Goal: Task Accomplishment & Management: Manage account settings

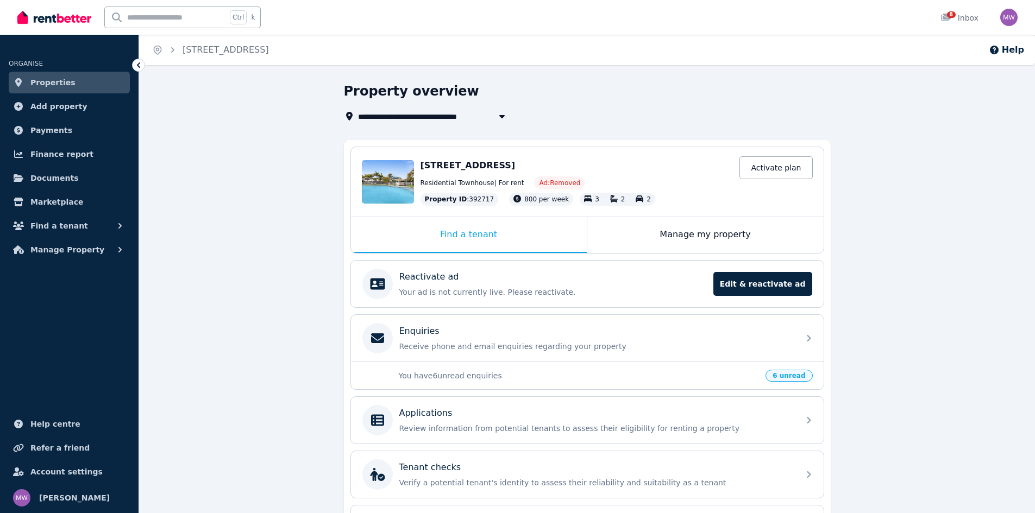
click at [47, 81] on span "Properties" at bounding box center [52, 82] width 45 height 13
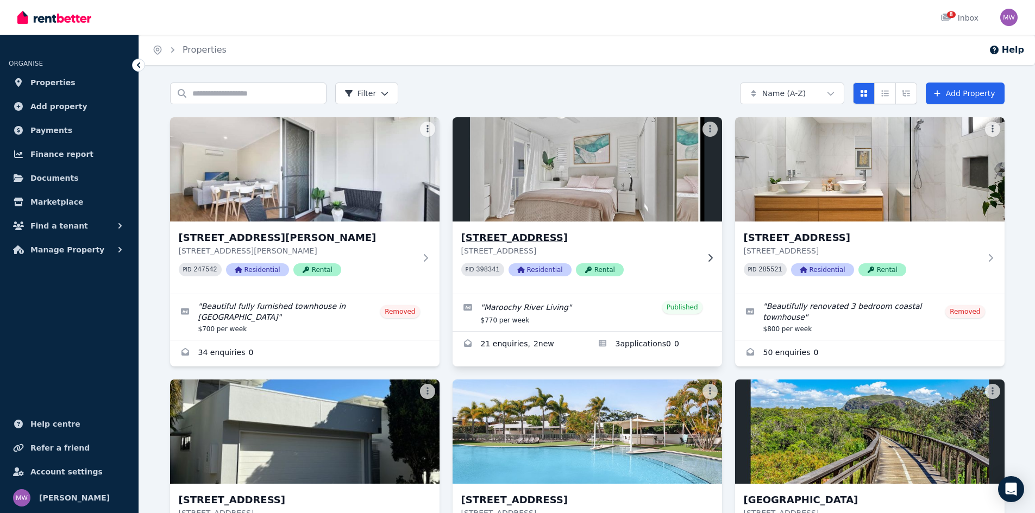
click at [559, 234] on h3 "[STREET_ADDRESS]" at bounding box center [579, 237] width 237 height 15
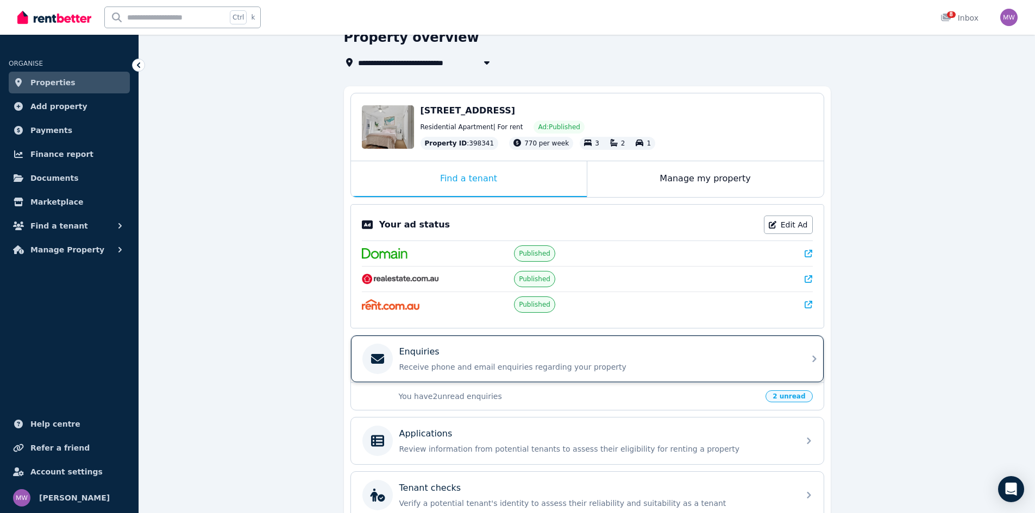
scroll to position [53, 0]
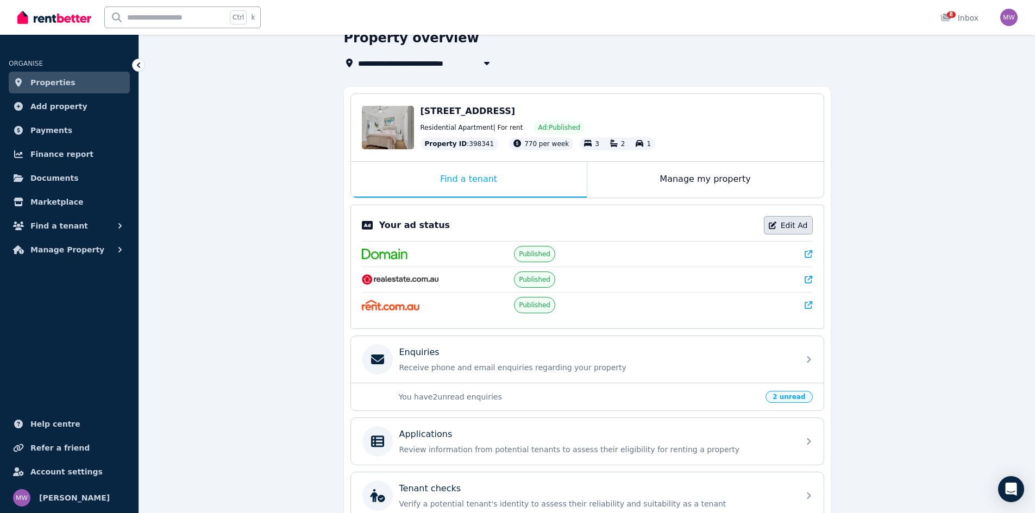
click at [794, 232] on link "Edit Ad" at bounding box center [788, 225] width 49 height 18
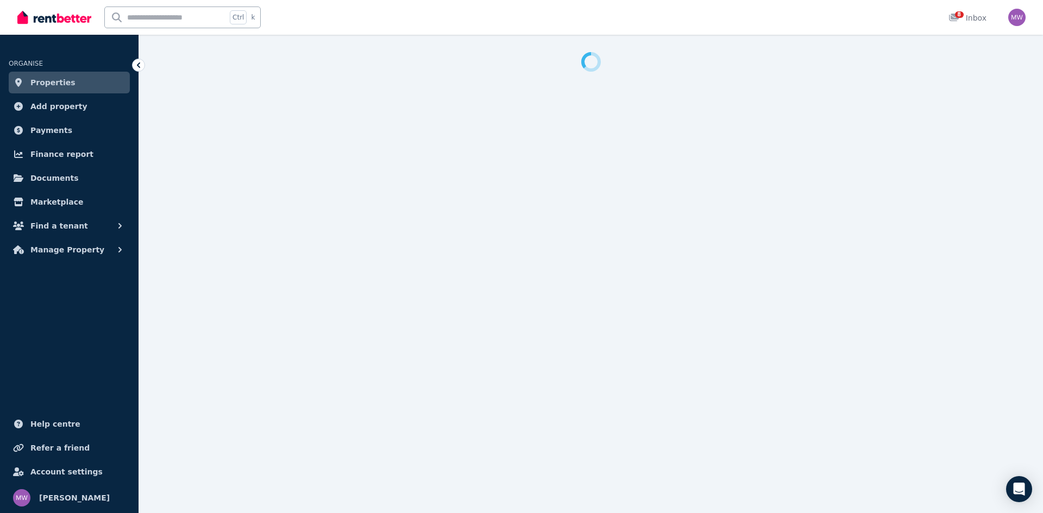
select select "**********"
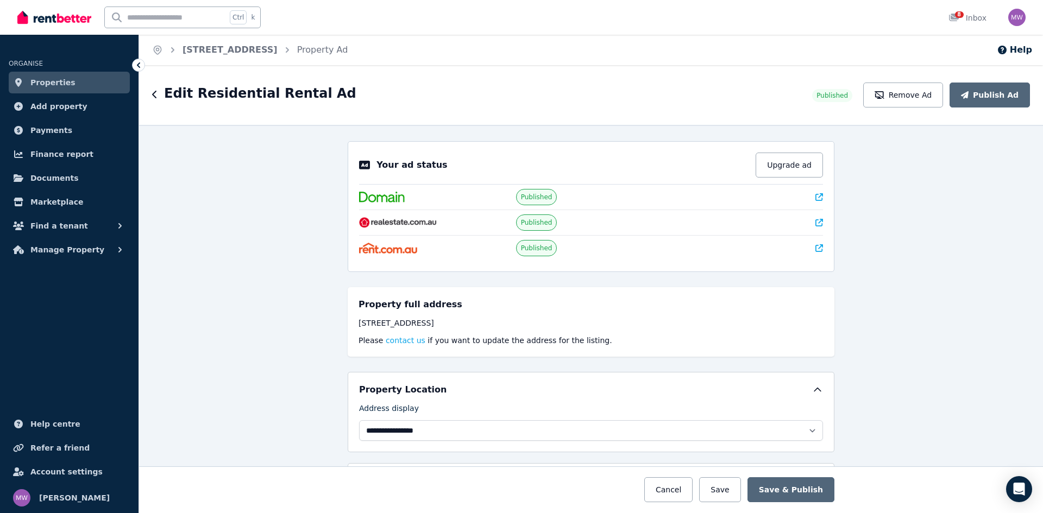
click at [142, 65] on icon at bounding box center [138, 65] width 11 height 11
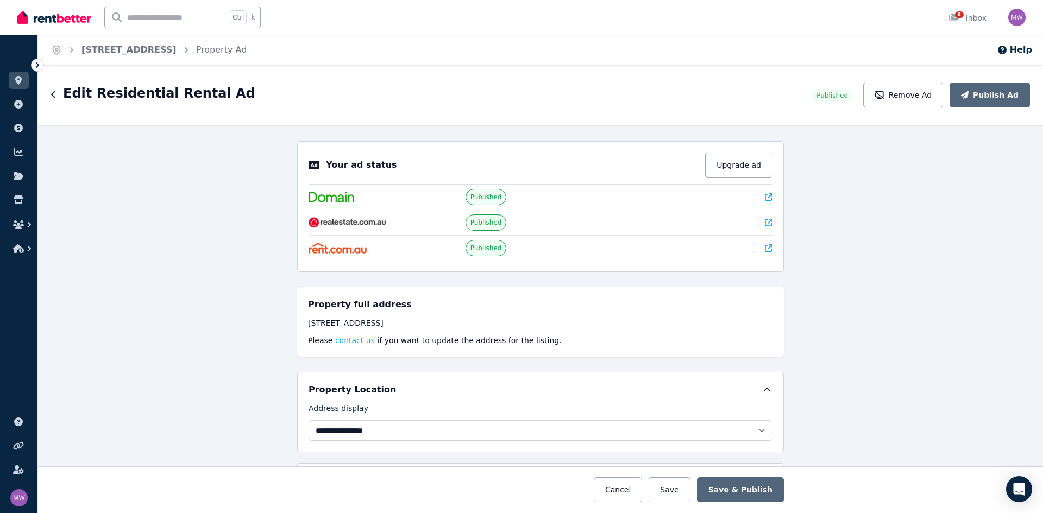
click at [56, 95] on div "Edit Residential Rental Ad" at bounding box center [428, 95] width 755 height 21
click at [52, 95] on icon "button" at bounding box center [53, 95] width 4 height 8
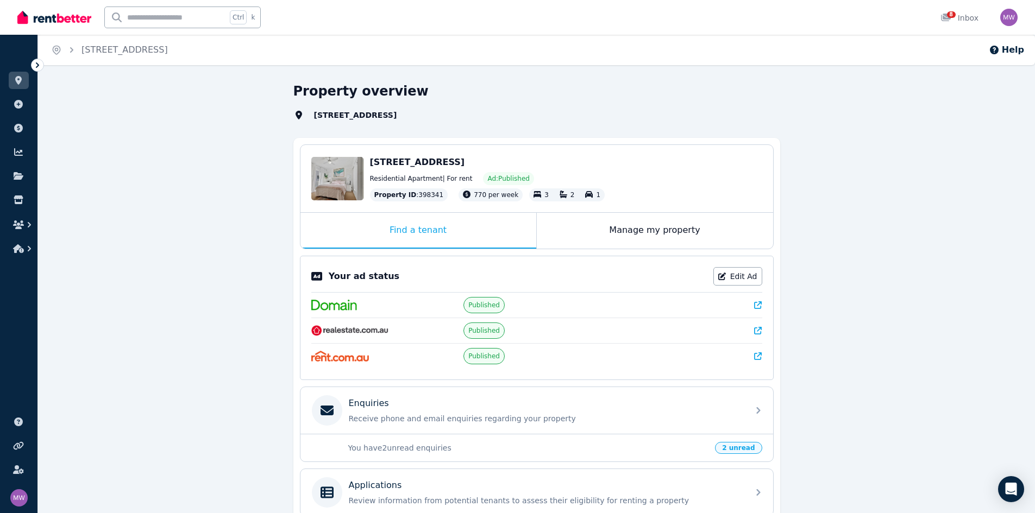
scroll to position [54, 0]
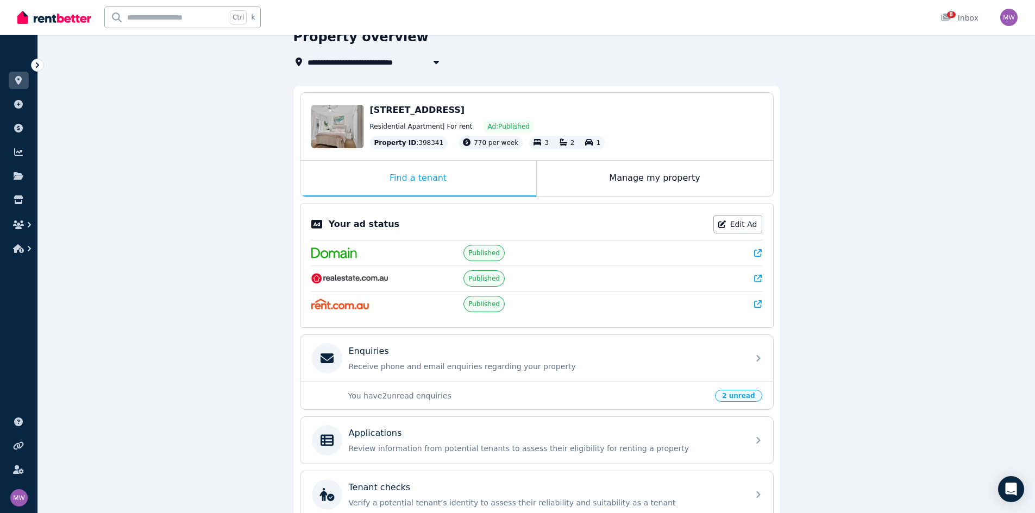
click at [741, 397] on span "2 unread" at bounding box center [738, 396] width 47 height 12
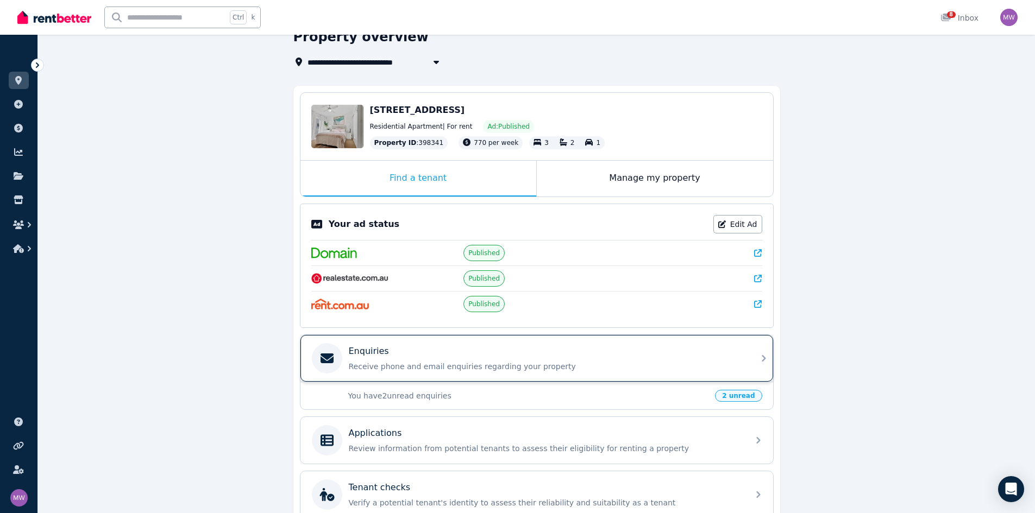
click at [413, 352] on div "Enquiries" at bounding box center [545, 351] width 393 height 13
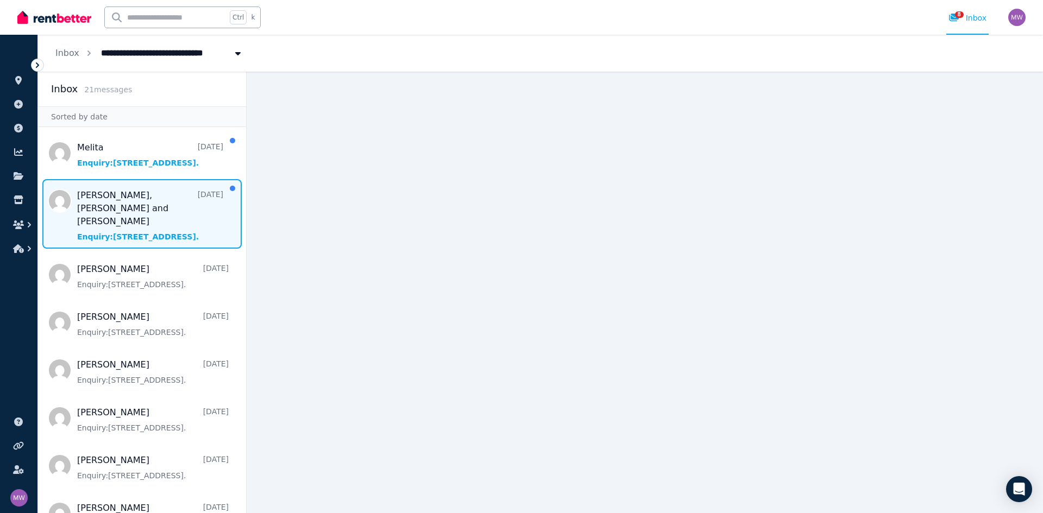
click at [179, 199] on span "Message list" at bounding box center [142, 214] width 208 height 70
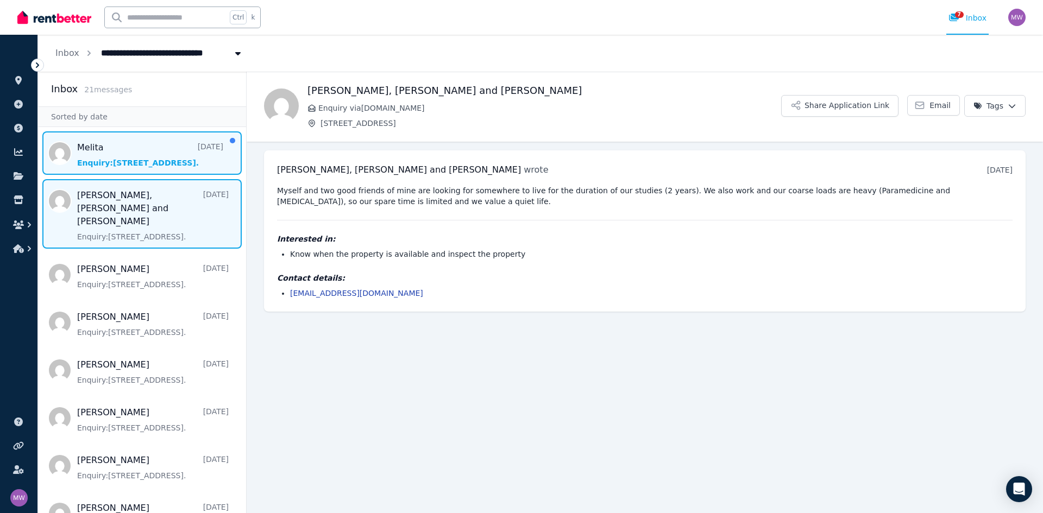
click at [165, 170] on span "Message list" at bounding box center [142, 152] width 208 height 43
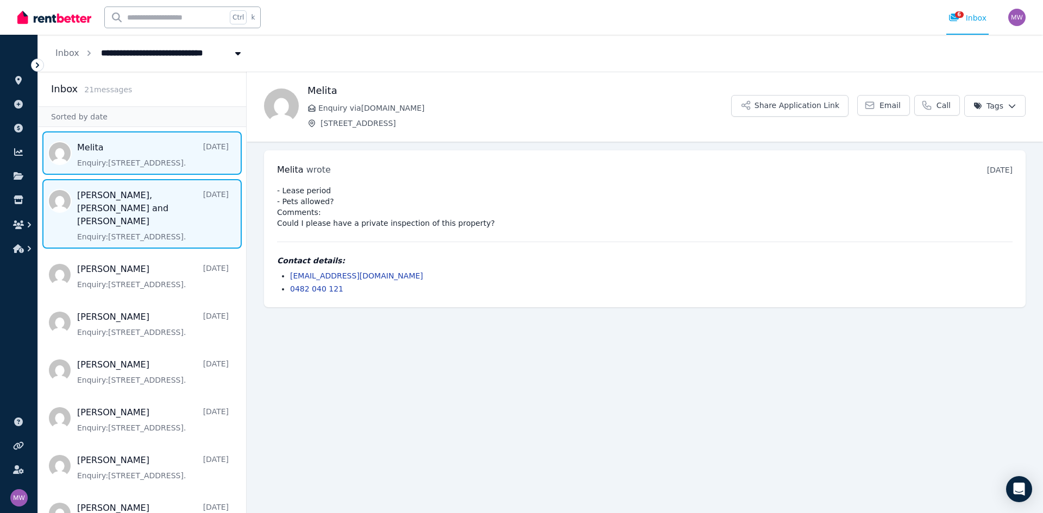
click at [161, 205] on span "Message list" at bounding box center [142, 214] width 208 height 70
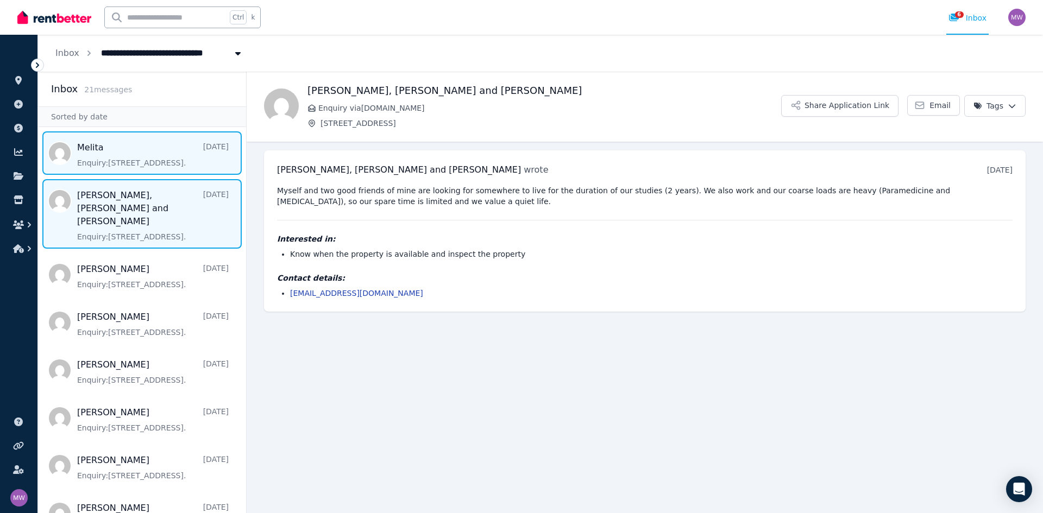
click at [165, 155] on span "Message list" at bounding box center [142, 152] width 208 height 43
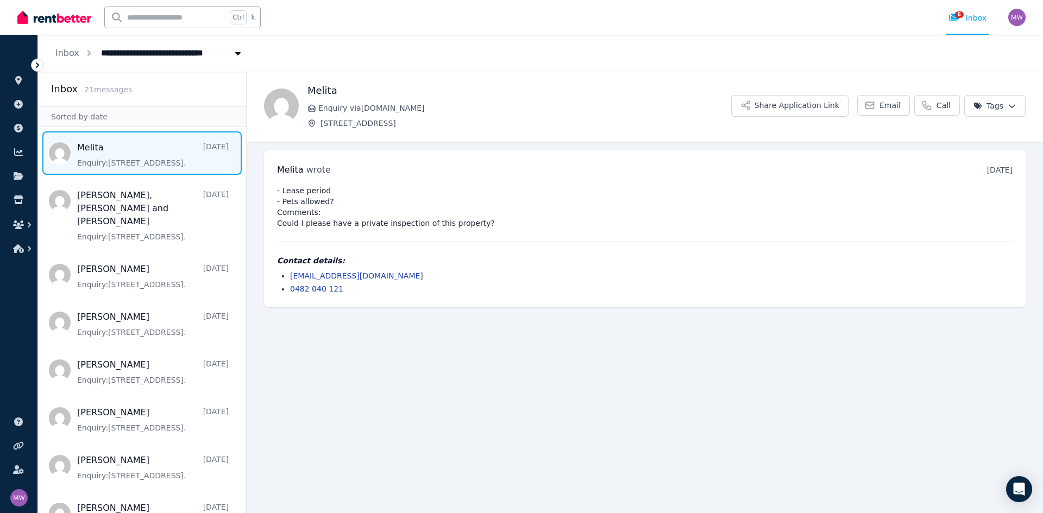
click at [119, 56] on span "[STREET_ADDRESS]" at bounding box center [149, 51] width 109 height 17
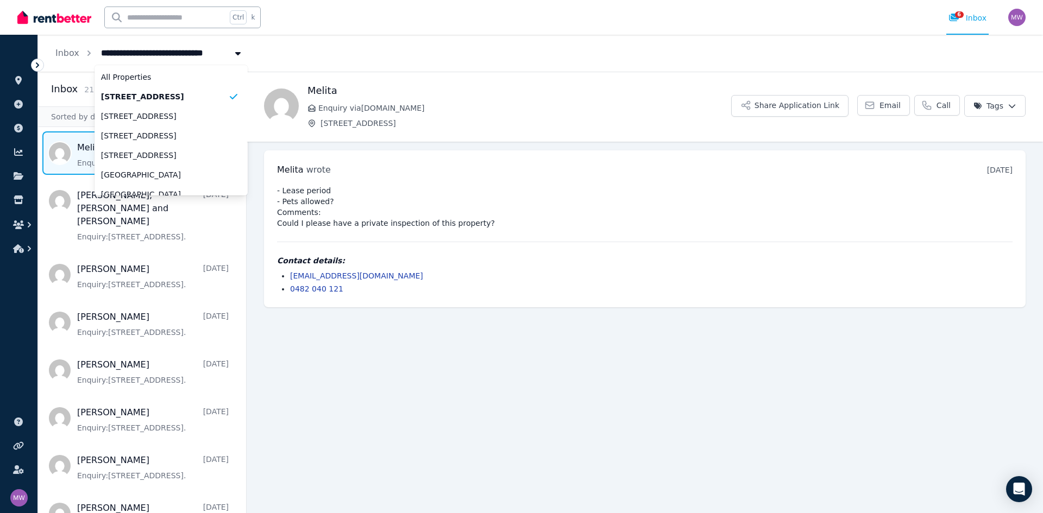
click at [173, 56] on span "[STREET_ADDRESS]" at bounding box center [149, 51] width 109 height 17
type input "**********"
click at [523, 110] on span "Enquiry via [DOMAIN_NAME]" at bounding box center [524, 108] width 413 height 11
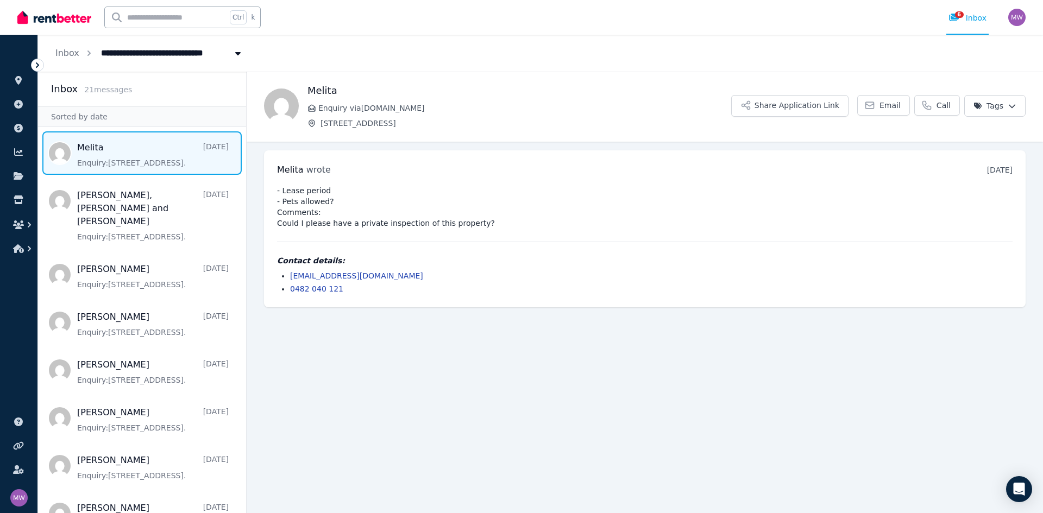
click at [30, 61] on span "ORGANISE" at bounding box center [26, 64] width 34 height 8
click at [37, 67] on icon at bounding box center [37, 64] width 3 height 5
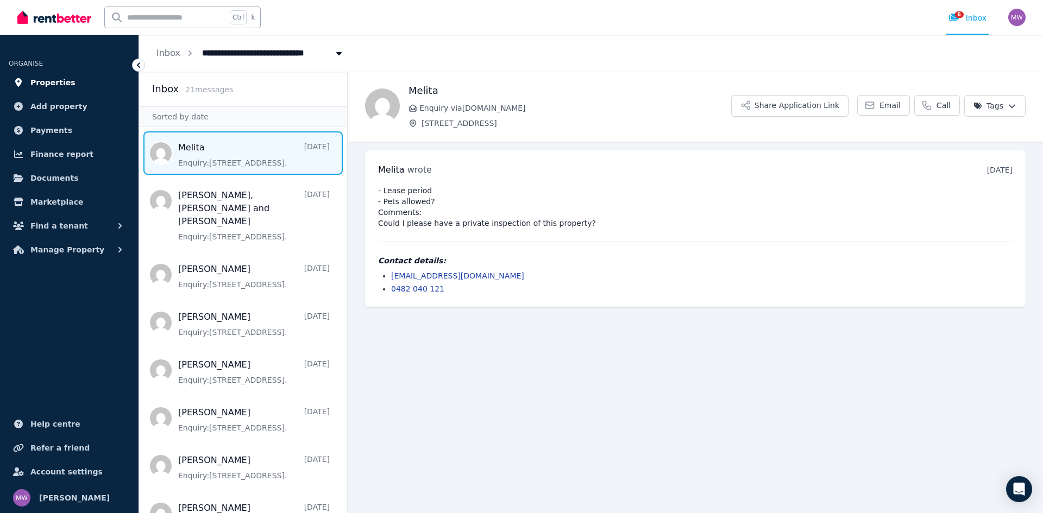
click at [48, 84] on span "Properties" at bounding box center [52, 82] width 45 height 13
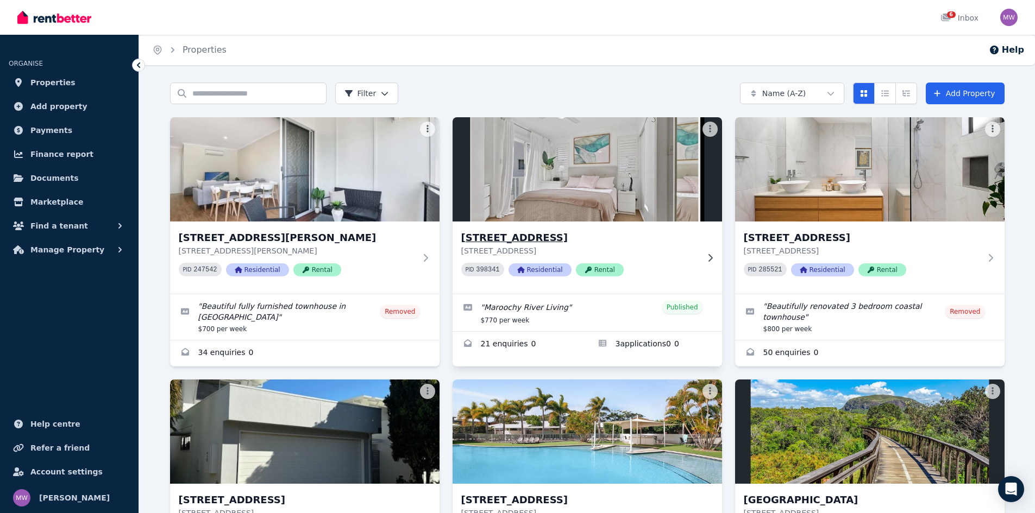
click at [545, 238] on h3 "[STREET_ADDRESS]" at bounding box center [579, 237] width 237 height 15
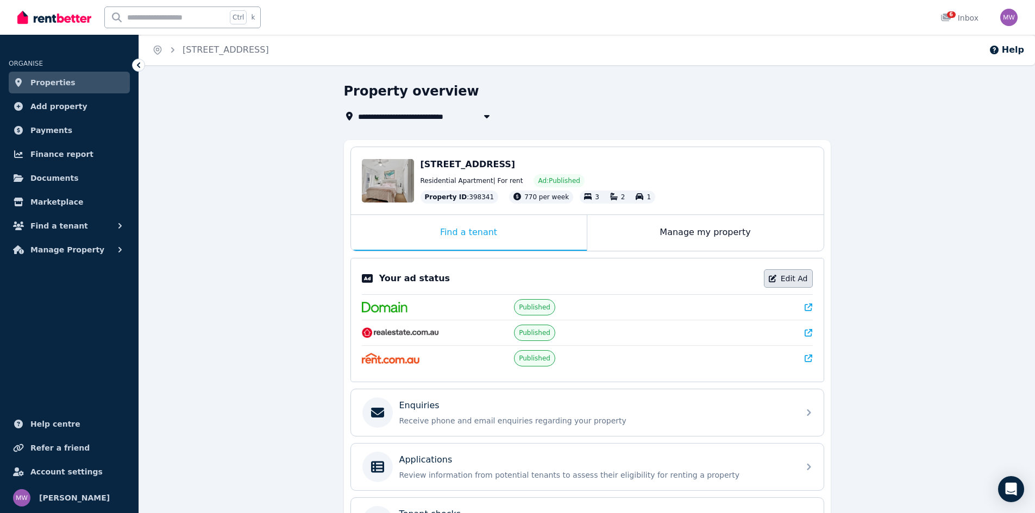
click at [800, 278] on link "Edit Ad" at bounding box center [788, 278] width 49 height 18
select select "**********"
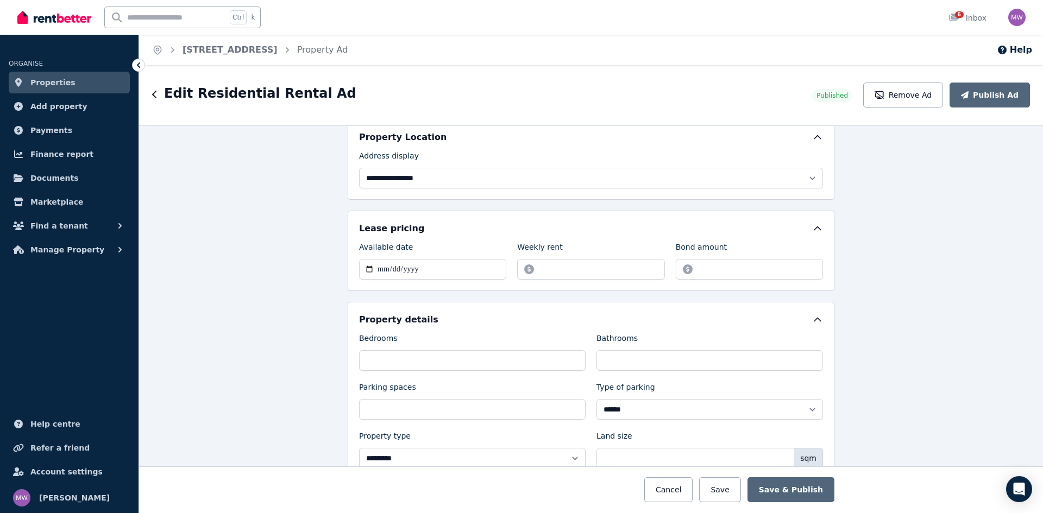
scroll to position [272, 0]
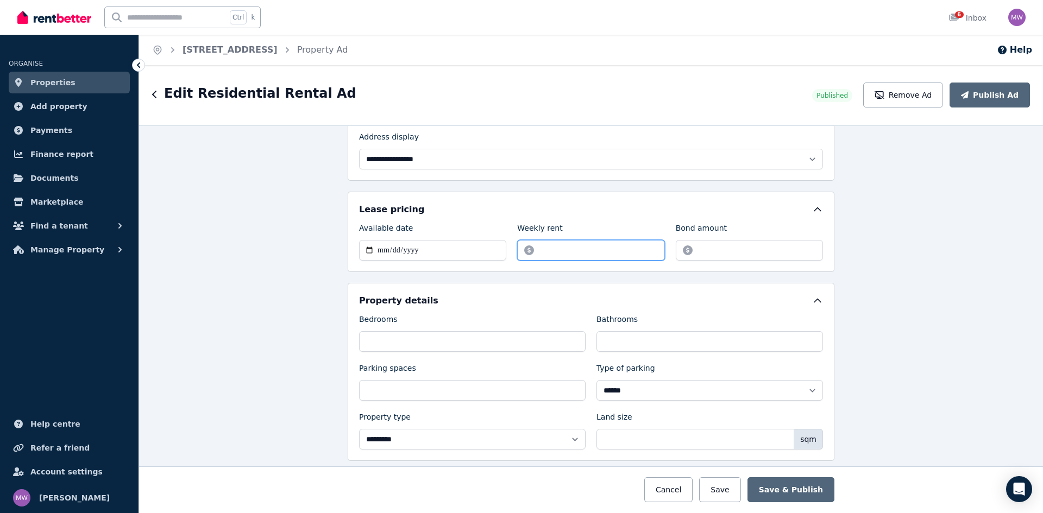
click at [543, 250] on input "******" at bounding box center [590, 250] width 147 height 21
type input "******"
click at [846, 261] on div "**********" at bounding box center [591, 319] width 904 height 388
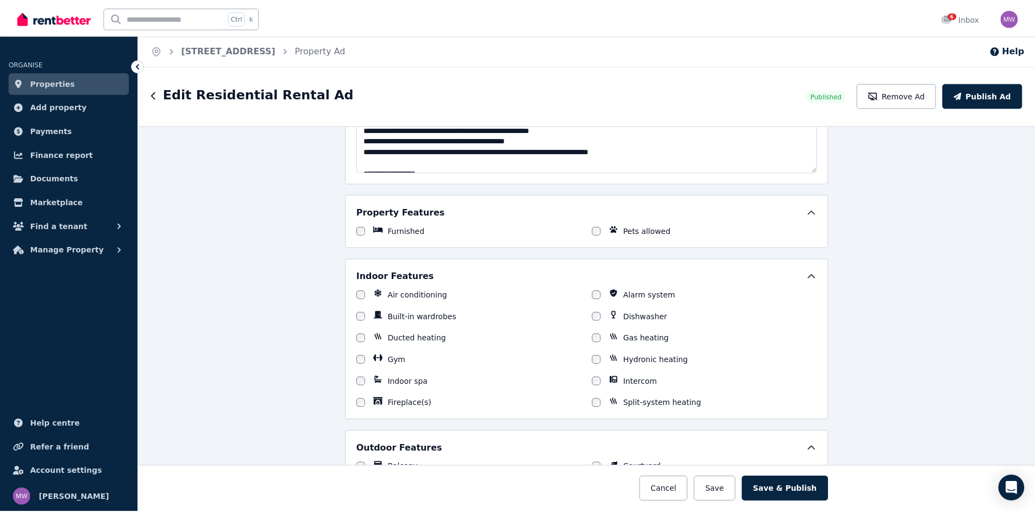
scroll to position [869, 0]
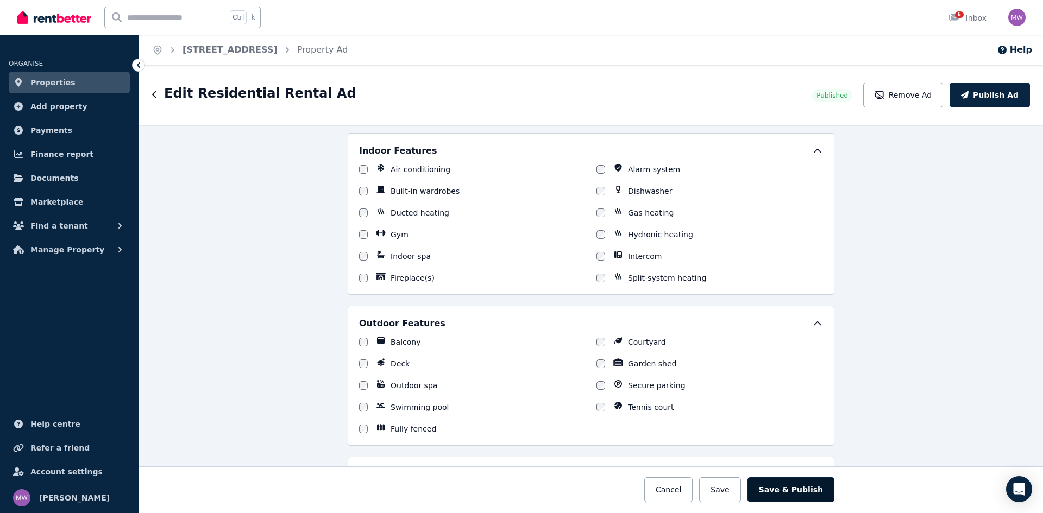
click at [802, 485] on button "Save & Publish" at bounding box center [790, 489] width 87 height 25
